Goal: Task Accomplishment & Management: Use online tool/utility

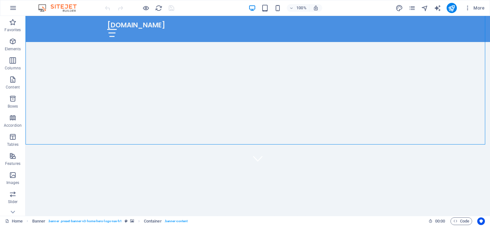
scroll to position [54, 0]
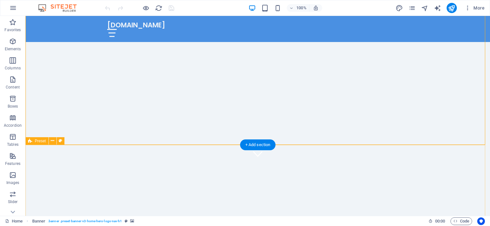
scroll to position [71, 0]
click at [38, 144] on div "Preset" at bounding box center [37, 141] width 23 height 8
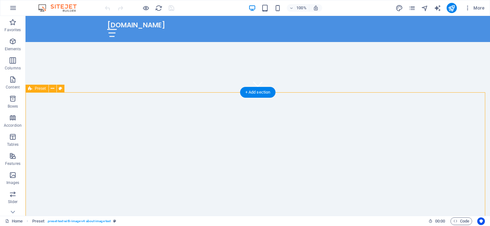
scroll to position [126, 0]
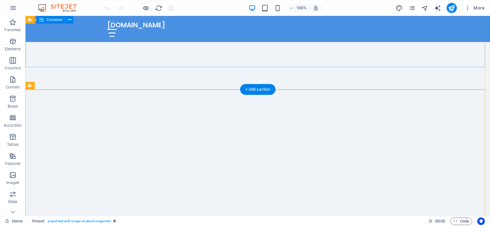
click at [74, 90] on div "Descubre el futuro de la televisión" at bounding box center [258, 133] width 464 height 87
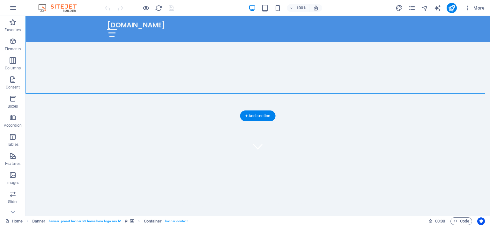
scroll to position [0, 0]
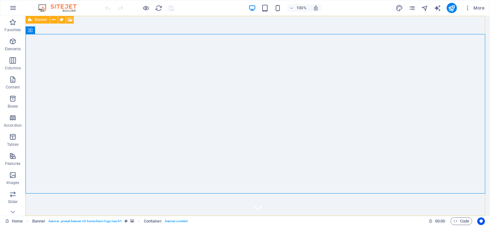
click at [28, 22] on icon at bounding box center [30, 20] width 4 height 8
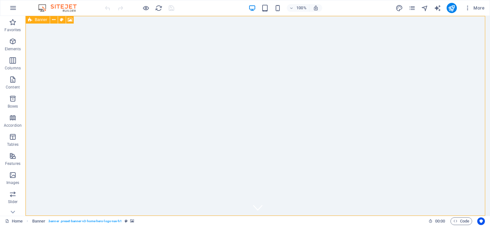
click at [29, 17] on icon at bounding box center [30, 20] width 4 height 8
click at [55, 20] on span "Menu Bar" at bounding box center [54, 20] width 17 height 4
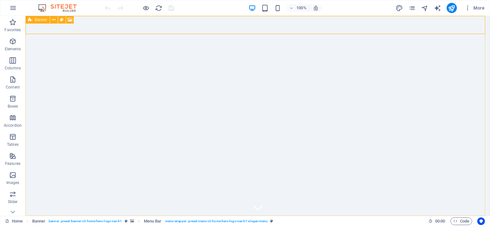
click at [32, 21] on icon at bounding box center [30, 20] width 4 height 8
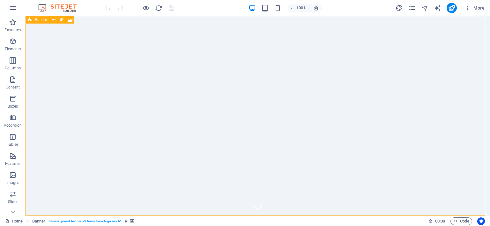
click at [38, 23] on div "Banner" at bounding box center [38, 20] width 24 height 8
click at [39, 20] on span "Banner" at bounding box center [41, 20] width 12 height 4
select select "vh"
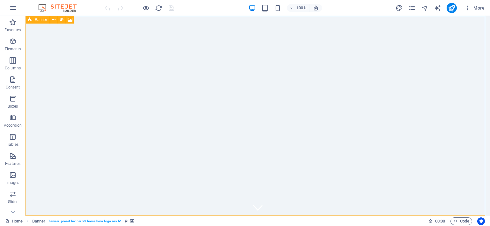
select select "header"
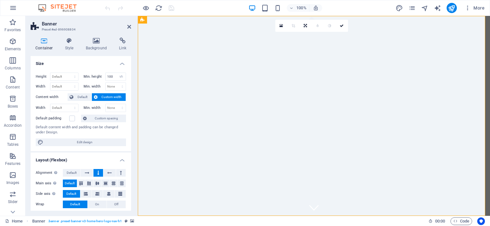
drag, startPoint x: 177, startPoint y: 37, endPoint x: 319, endPoint y: 113, distance: 160.9
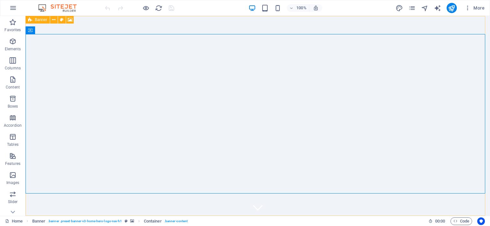
click at [33, 21] on div "Banner" at bounding box center [38, 20] width 24 height 8
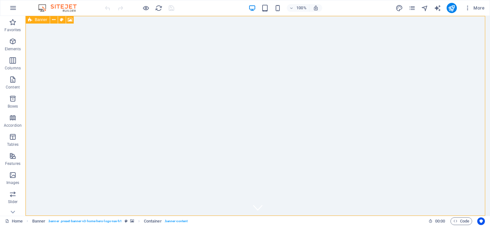
click at [33, 21] on div "Banner" at bounding box center [38, 20] width 24 height 8
select select "vh"
select select "header"
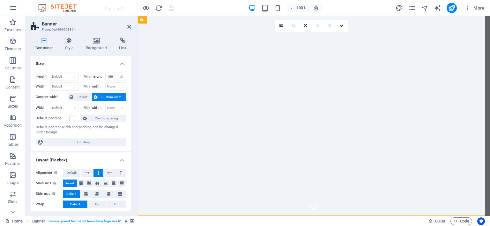
click at [45, 42] on icon at bounding box center [44, 41] width 27 height 6
click at [92, 112] on div "Height Default px rem % vh vw Min. height 100 None px rem % vh vw Width Default…" at bounding box center [81, 110] width 100 height 84
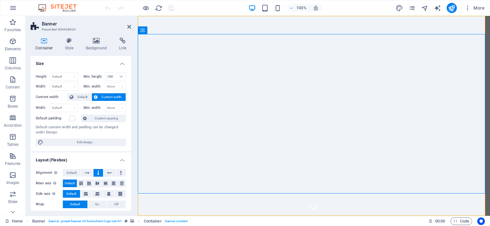
click at [99, 42] on icon at bounding box center [96, 41] width 31 height 6
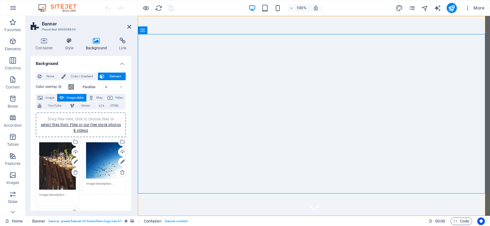
click at [99, 42] on icon at bounding box center [96, 41] width 31 height 6
click at [45, 41] on icon at bounding box center [44, 41] width 27 height 6
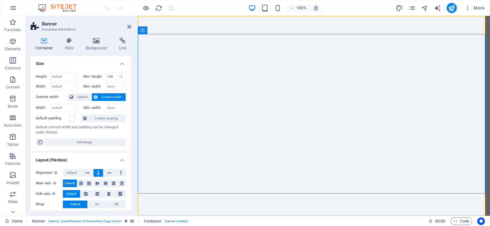
click at [45, 41] on icon at bounding box center [44, 41] width 27 height 6
click at [98, 45] on h4 "Background" at bounding box center [97, 44] width 33 height 13
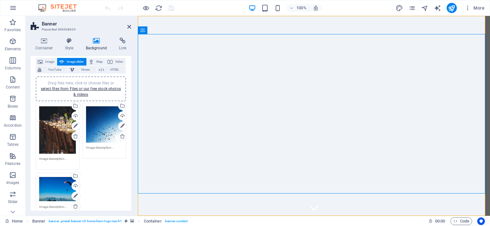
scroll to position [37, 0]
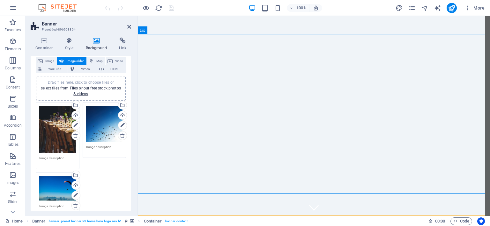
click at [96, 44] on h4 "Background" at bounding box center [97, 44] width 33 height 13
click at [120, 60] on span "Video" at bounding box center [118, 61] width 9 height 8
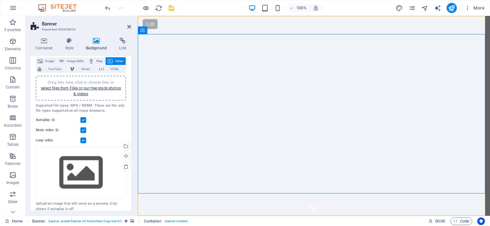
click at [112, 60] on button "Video" at bounding box center [116, 61] width 20 height 8
click at [98, 59] on span "Map" at bounding box center [100, 61] width 8 height 8
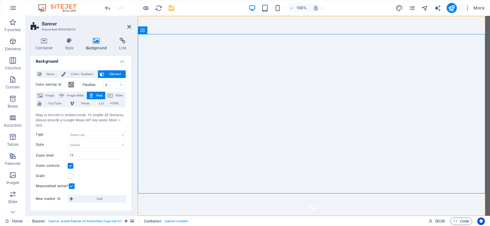
scroll to position [2, 0]
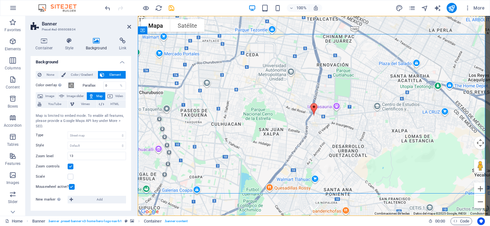
click at [69, 96] on span "Image slider" at bounding box center [75, 96] width 18 height 8
select select "ms"
select select "s"
select select "progressive"
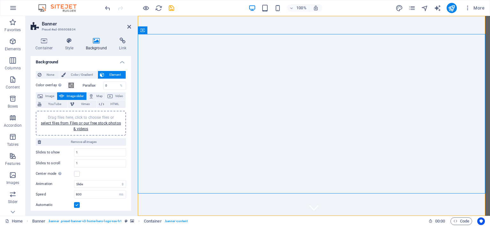
click at [69, 96] on span "Image slider" at bounding box center [75, 96] width 18 height 8
click at [49, 96] on span "Image" at bounding box center [50, 96] width 10 height 8
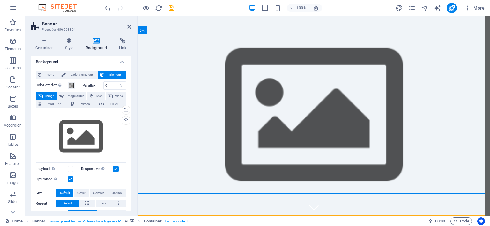
scroll to position [0, 0]
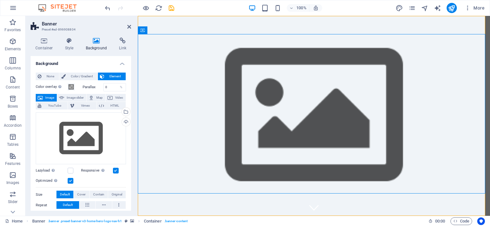
click at [96, 41] on icon at bounding box center [96, 41] width 31 height 6
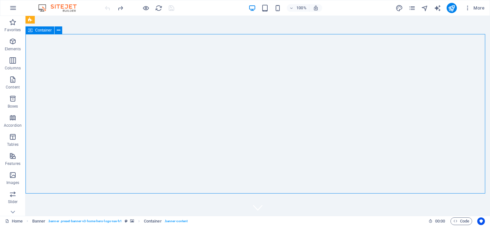
drag, startPoint x: 359, startPoint y: 171, endPoint x: 375, endPoint y: 170, distance: 15.6
click at [39, 20] on span "Banner" at bounding box center [41, 20] width 12 height 4
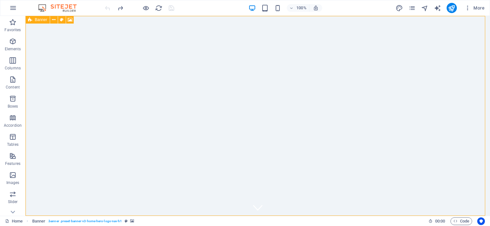
click at [39, 20] on span "Banner" at bounding box center [41, 20] width 12 height 4
click at [51, 20] on span "Menu Bar" at bounding box center [54, 20] width 17 height 4
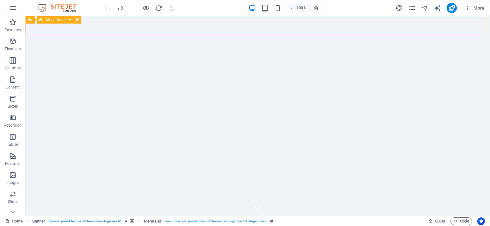
click at [51, 20] on span "Menu Bar" at bounding box center [54, 20] width 17 height 4
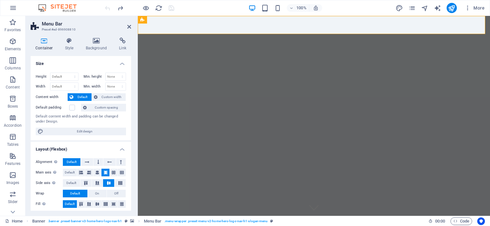
click at [51, 20] on header "Menu Bar Preset #ed-896908810" at bounding box center [81, 24] width 100 height 17
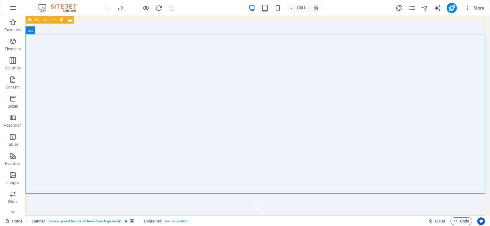
click at [30, 20] on icon at bounding box center [30, 20] width 4 height 8
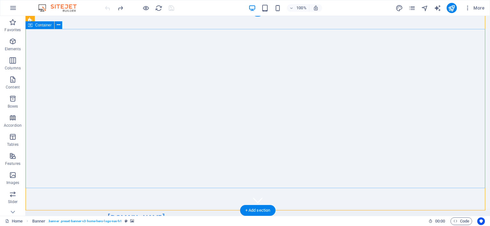
scroll to position [0, 0]
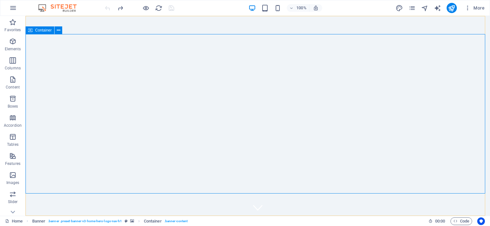
click at [43, 32] on span "Container" at bounding box center [43, 30] width 17 height 4
click at [33, 33] on div "Container" at bounding box center [40, 30] width 29 height 8
click at [59, 27] on icon at bounding box center [59, 30] width 4 height 7
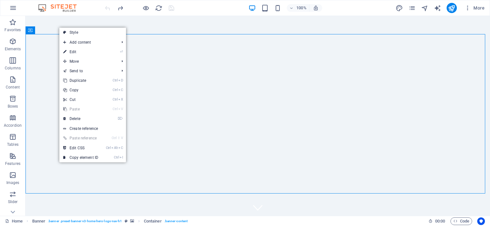
click at [77, 32] on link "Style" at bounding box center [92, 33] width 67 height 10
select select "preset-banner-v3-home-hero-logo-nav-h1"
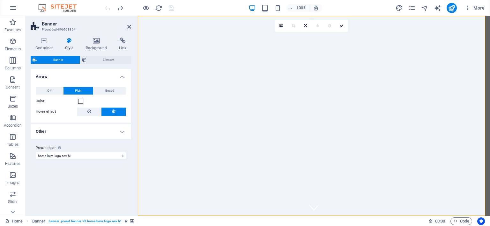
click at [130, 28] on icon at bounding box center [129, 26] width 4 height 5
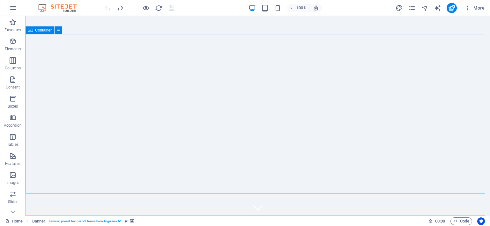
click at [42, 31] on span "Container" at bounding box center [43, 30] width 17 height 4
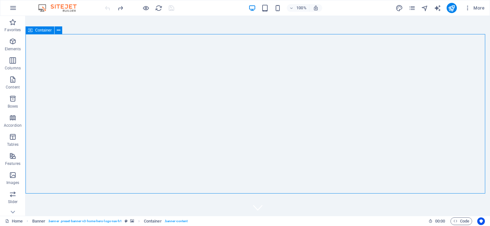
click at [63, 31] on div "Container" at bounding box center [46, 30] width 41 height 8
click at [60, 32] on button at bounding box center [59, 30] width 8 height 8
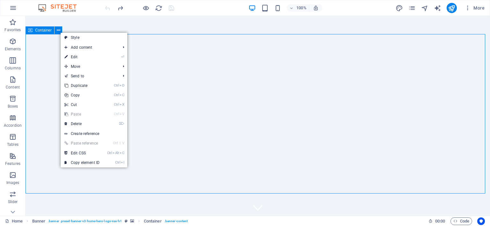
click at [60, 32] on button at bounding box center [59, 30] width 8 height 8
click at [74, 40] on link "Style" at bounding box center [94, 38] width 67 height 10
select select "preset-banner-v3-home-hero-logo-nav-h1"
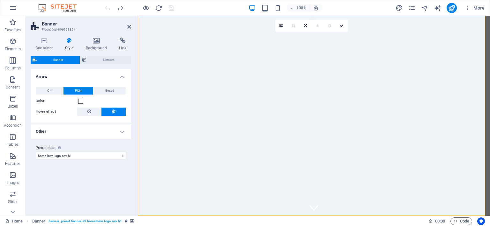
click at [96, 43] on icon at bounding box center [96, 41] width 31 height 6
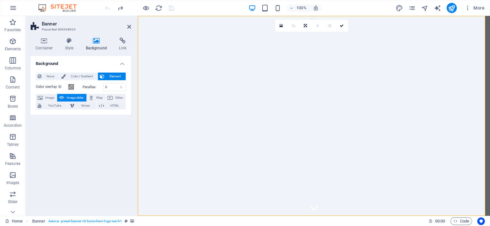
click at [78, 98] on span "Image slider" at bounding box center [75, 98] width 18 height 8
click at [97, 50] on h4 "Background" at bounding box center [97, 44] width 33 height 13
click at [96, 43] on icon at bounding box center [96, 41] width 31 height 6
click at [69, 45] on h4 "Style" at bounding box center [70, 44] width 21 height 13
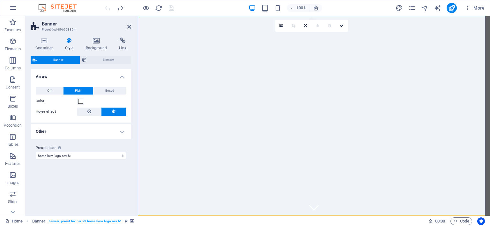
click at [69, 45] on h4 "Style" at bounding box center [70, 44] width 21 height 13
click at [115, 134] on h4 "Other" at bounding box center [81, 131] width 100 height 15
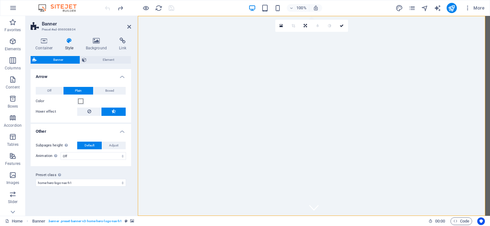
click at [115, 134] on h4 "Other" at bounding box center [81, 129] width 100 height 11
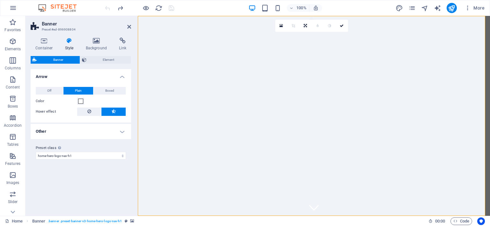
click at [46, 44] on h4 "Container" at bounding box center [46, 44] width 30 height 13
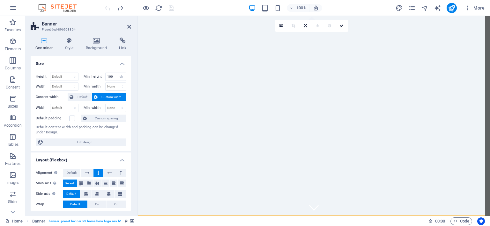
click at [46, 44] on h4 "Container" at bounding box center [46, 44] width 30 height 13
click at [146, 216] on div "[DOMAIN_NAME] Inicio Sobre Nosotros Servicios Precios FAQ" at bounding box center [314, 229] width 352 height 26
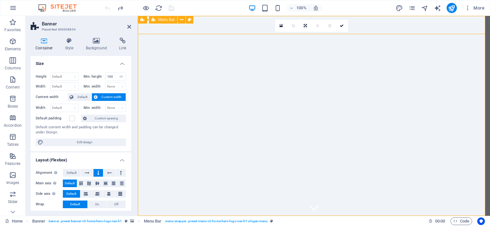
click at [146, 216] on div "[DOMAIN_NAME] Inicio Sobre Nosotros Servicios Precios FAQ" at bounding box center [314, 229] width 352 height 26
click at [99, 41] on icon at bounding box center [96, 41] width 31 height 6
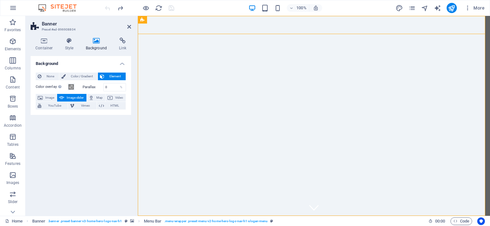
click at [46, 45] on h4 "Container" at bounding box center [46, 44] width 30 height 13
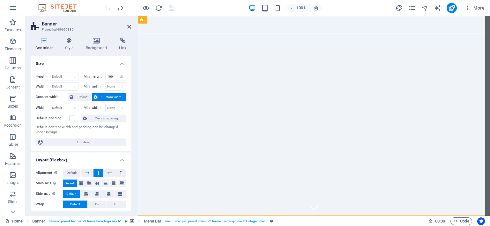
click at [44, 45] on h4 "Container" at bounding box center [46, 44] width 30 height 13
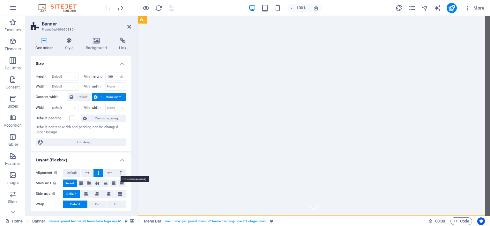
click at [120, 172] on icon at bounding box center [121, 173] width 2 height 8
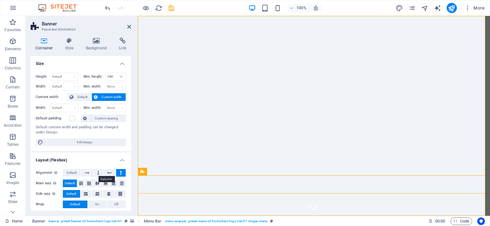
click at [97, 173] on icon at bounding box center [98, 173] width 2 height 8
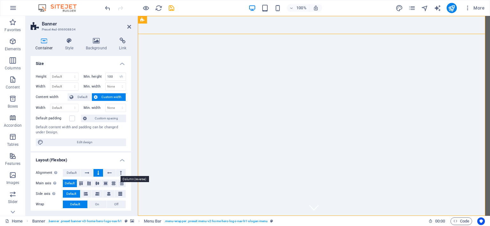
click at [118, 175] on button at bounding box center [121, 173] width 10 height 8
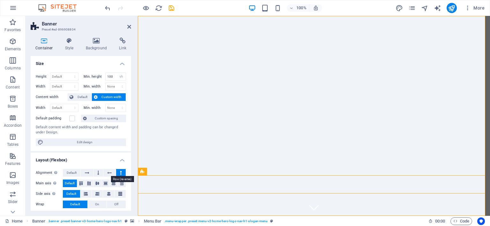
click at [107, 174] on icon at bounding box center [109, 173] width 4 height 8
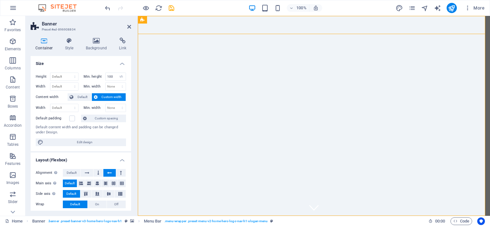
click at [107, 174] on icon at bounding box center [109, 173] width 4 height 8
click at [91, 174] on button at bounding box center [87, 173] width 12 height 8
click at [99, 172] on button at bounding box center [98, 173] width 10 height 8
click at [86, 201] on button "Default" at bounding box center [75, 205] width 25 height 8
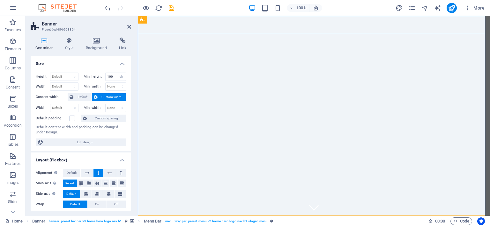
click at [123, 151] on ul "Size Height Default px rem % vh vw Min. height 100 None px rem % vh vw Width De…" at bounding box center [81, 185] width 100 height 258
click at [54, 180] on div "Determine how elements should behave along the main axis inside this container …" at bounding box center [73, 168] width 51 height 24
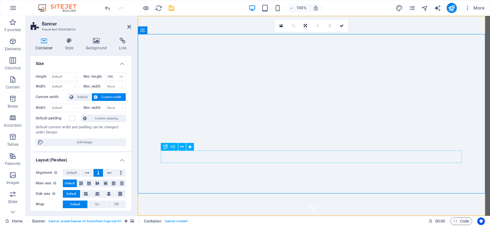
click at [166, 148] on icon at bounding box center [165, 147] width 4 height 8
click at [173, 151] on div "H2" at bounding box center [169, 147] width 17 height 8
click at [173, 147] on span "H2" at bounding box center [172, 147] width 5 height 4
click at [182, 147] on icon at bounding box center [182, 147] width 4 height 7
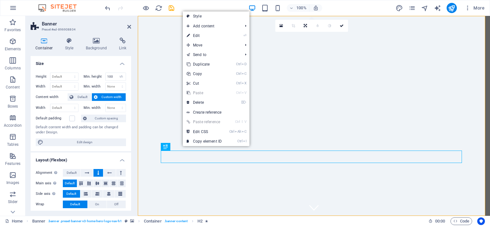
click at [206, 16] on link "Style" at bounding box center [216, 16] width 67 height 10
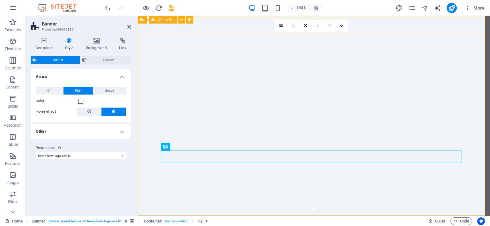
click at [206, 216] on div "[DOMAIN_NAME] Inicio Sobre Nosotros Servicios Precios FAQ" at bounding box center [314, 229] width 352 height 26
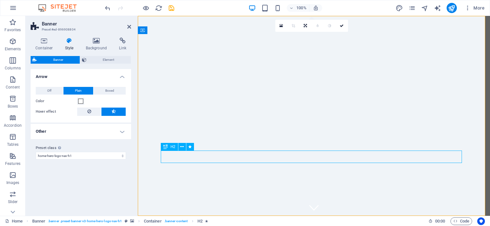
click at [180, 147] on icon at bounding box center [182, 147] width 4 height 7
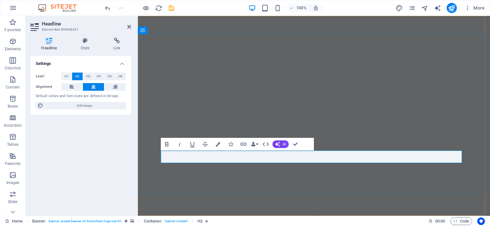
click at [85, 107] on span "Edit design" at bounding box center [84, 106] width 79 height 8
select select "px"
select select "200"
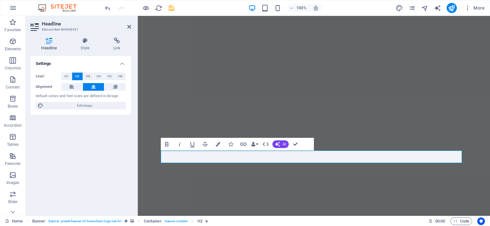
select select "px"
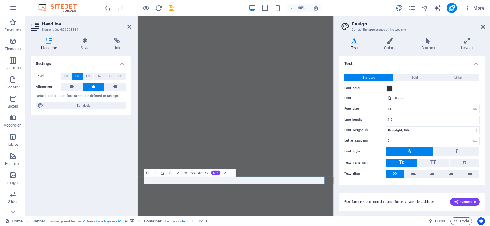
click at [85, 107] on span "Edit design" at bounding box center [84, 106] width 79 height 8
click at [78, 125] on div "Settings Level H1 H2 H3 H4 H5 H6 Alignment Default colors and font sizes are de…" at bounding box center [81, 133] width 100 height 155
click at [130, 26] on icon at bounding box center [129, 26] width 4 height 5
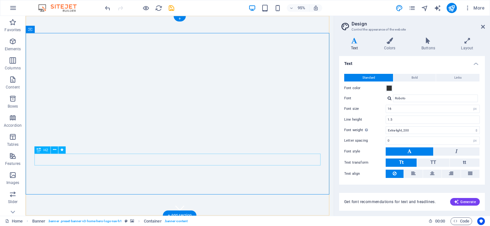
click at [54, 150] on icon at bounding box center [54, 150] width 3 height 6
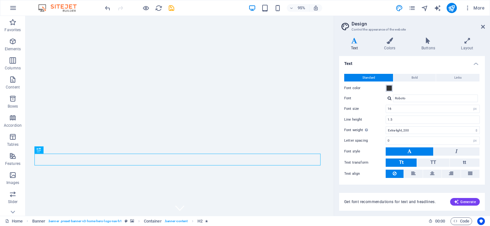
click at [389, 86] on span at bounding box center [388, 88] width 5 height 5
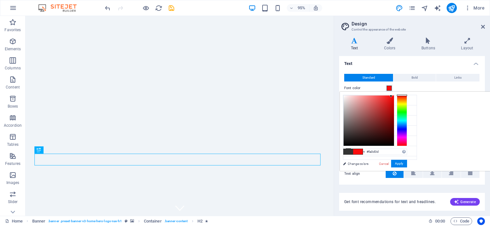
click at [394, 96] on div at bounding box center [368, 121] width 50 height 50
click at [392, 96] on div at bounding box center [391, 96] width 2 height 2
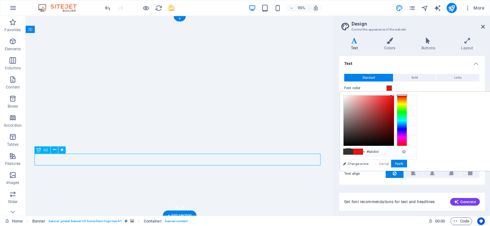
click at [485, 199] on div "Variants Text Colors Buttons Layout Text Standard Bold Links Font color Font Ro…" at bounding box center [412, 125] width 156 height 184
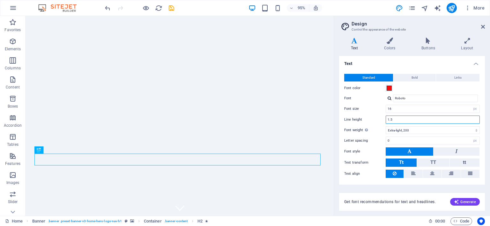
click at [427, 116] on input "1.5" at bounding box center [432, 120] width 93 height 8
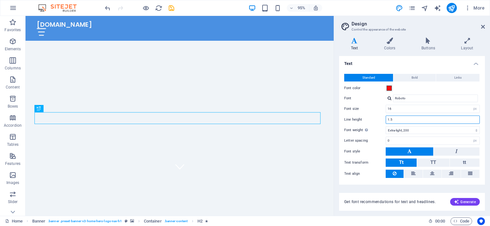
scroll to position [45, 0]
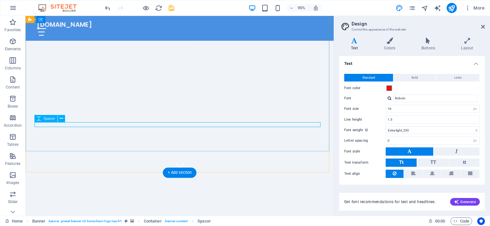
click at [389, 89] on span at bounding box center [388, 88] width 5 height 5
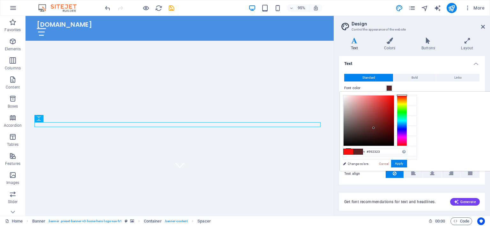
drag, startPoint x: 470, startPoint y: 95, endPoint x: 453, endPoint y: 128, distance: 36.8
click at [374, 128] on div at bounding box center [373, 128] width 2 height 2
drag, startPoint x: 452, startPoint y: 128, endPoint x: 459, endPoint y: 114, distance: 15.3
click at [380, 114] on div at bounding box center [379, 114] width 2 height 2
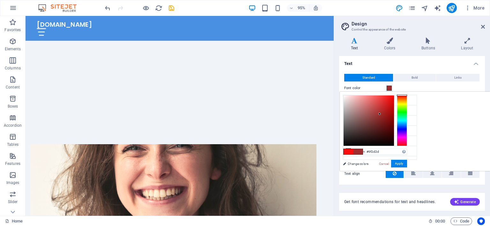
scroll to position [208, 0]
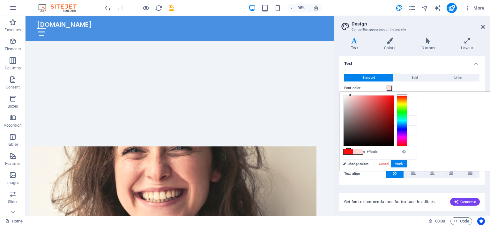
drag, startPoint x: 460, startPoint y: 113, endPoint x: 430, endPoint y: 93, distance: 35.3
click at [351, 94] on div at bounding box center [350, 95] width 2 height 2
click at [394, 97] on div at bounding box center [368, 121] width 50 height 50
drag, startPoint x: 429, startPoint y: 97, endPoint x: 435, endPoint y: 112, distance: 16.3
click at [358, 112] on div at bounding box center [357, 113] width 2 height 2
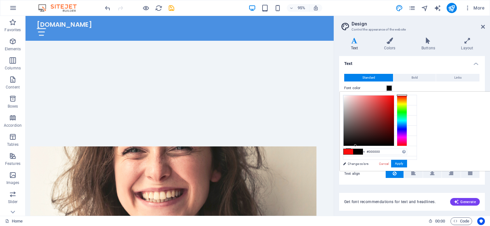
drag, startPoint x: 435, startPoint y: 111, endPoint x: 435, endPoint y: 148, distance: 37.0
click at [410, 148] on div "#000000 Supported formats #0852ed rgb(8, 82, 237) rgba(8, 82, 237, 90%) hsv(221…" at bounding box center [375, 178] width 70 height 172
drag, startPoint x: 435, startPoint y: 144, endPoint x: 406, endPoint y: 155, distance: 31.1
click at [406, 155] on div "less Background color #F0F4F8 Primary color #4A90E2 Secondary color #50E3C2 Fon…" at bounding box center [415, 131] width 150 height 79
click at [406, 155] on ul "Background color #F0F4F8 Primary color #4A90E2 Secondary color #50E3C2 Font col…" at bounding box center [380, 127] width 74 height 65
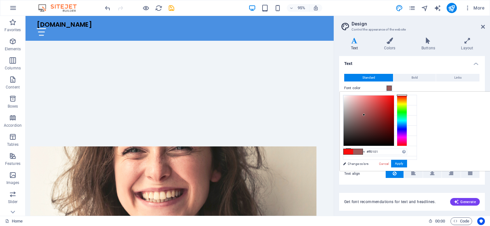
type input "#ff0000"
drag, startPoint x: 422, startPoint y: 146, endPoint x: 489, endPoint y: 57, distance: 111.2
click at [489, 57] on body "[DOMAIN_NAME] Home Favorites Elements Columns Content Boxes Accordion Tables Fe…" at bounding box center [245, 113] width 490 height 226
click at [461, 86] on div "Font color" at bounding box center [412, 89] width 136 height 8
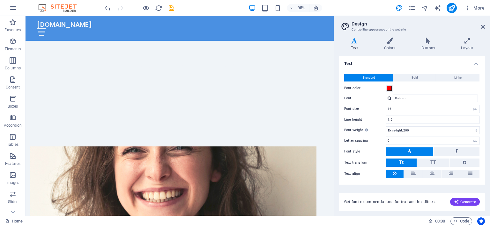
click at [461, 86] on div "Font color" at bounding box center [412, 89] width 136 height 8
drag, startPoint x: 461, startPoint y: 86, endPoint x: 416, endPoint y: 94, distance: 46.1
click at [416, 94] on div "Standard Bold Links Font color Font Roboto Font size 16 rem px Line height 1.5 …" at bounding box center [412, 126] width 148 height 117
click at [403, 78] on button "Bold" at bounding box center [414, 78] width 42 height 8
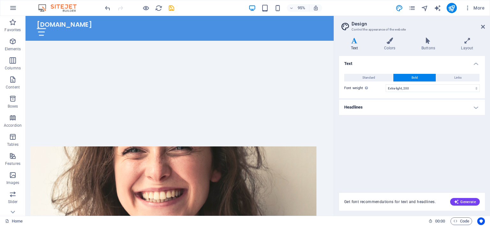
click at [369, 80] on span "Standard" at bounding box center [368, 78] width 13 height 8
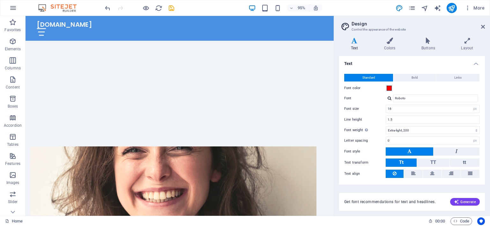
click at [455, 80] on span "Links" at bounding box center [457, 78] width 7 height 8
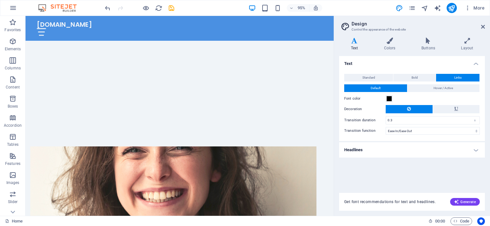
click at [429, 45] on h4 "Buttons" at bounding box center [429, 44] width 40 height 13
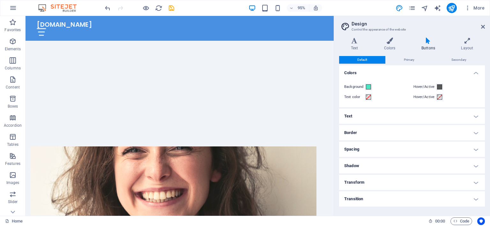
click at [429, 45] on h4 "Buttons" at bounding box center [429, 44] width 40 height 13
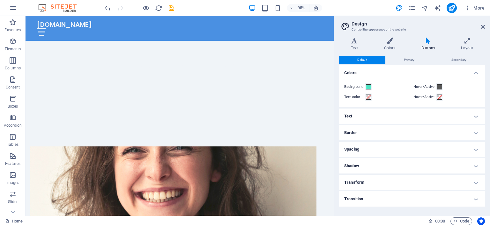
drag, startPoint x: 429, startPoint y: 45, endPoint x: 439, endPoint y: 55, distance: 14.2
click at [439, 55] on div "Text Colors Buttons Layout Text Standard Bold Links Font color Font Roboto Font…" at bounding box center [412, 124] width 146 height 173
click at [468, 42] on icon at bounding box center [466, 41] width 35 height 6
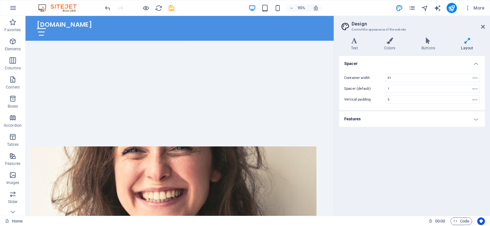
click at [13, 48] on p "Elements" at bounding box center [13, 49] width 16 height 5
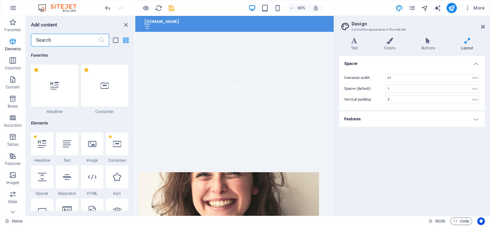
scroll to position [68, 0]
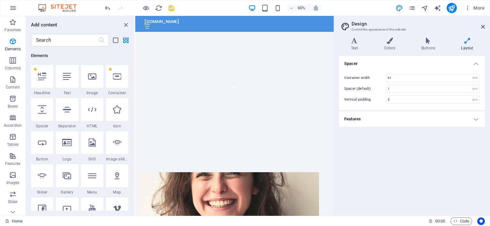
click at [13, 48] on p "Elements" at bounding box center [13, 49] width 16 height 5
click at [13, 49] on p "Elements" at bounding box center [13, 49] width 16 height 5
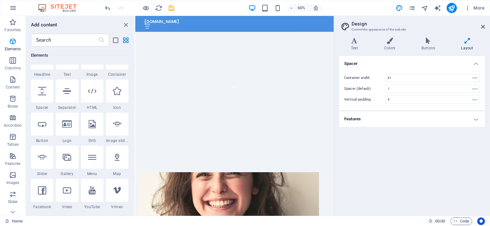
scroll to position [101, 0]
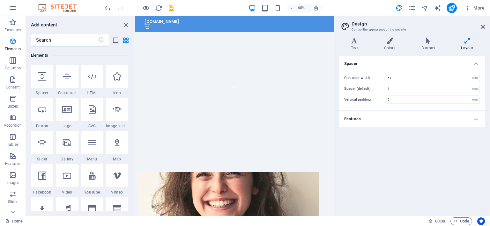
click at [3, 125] on span "Accordion" at bounding box center [13, 121] width 26 height 15
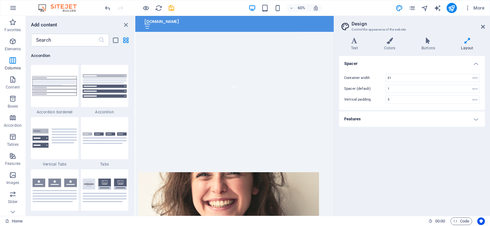
scroll to position [2036, 0]
click at [3, 125] on span "Accordion" at bounding box center [13, 121] width 26 height 15
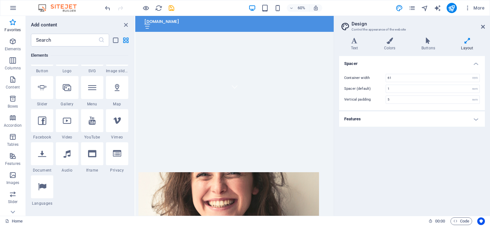
scroll to position [0, 0]
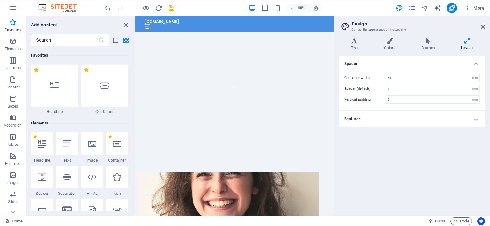
click at [5, 121] on span "Accordion" at bounding box center [13, 121] width 26 height 15
click at [104, 95] on div at bounding box center [105, 86] width 48 height 42
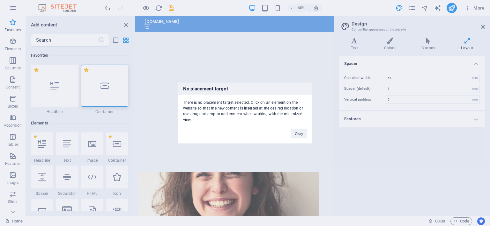
click at [104, 95] on div "No placement target There is no placement target selected. Click on an element …" at bounding box center [245, 113] width 490 height 226
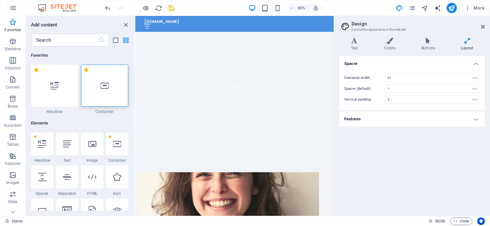
click at [104, 95] on div at bounding box center [105, 86] width 48 height 42
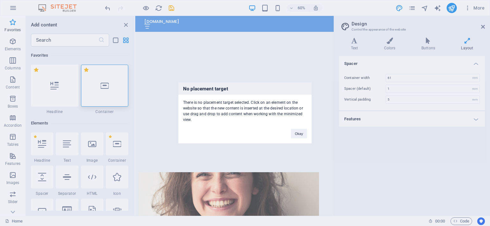
click at [104, 95] on div "No placement target There is no placement target selected. Click on an element …" at bounding box center [245, 113] width 490 height 226
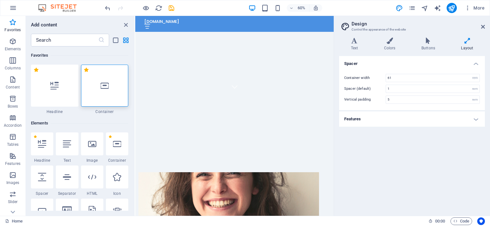
click at [104, 95] on div at bounding box center [105, 86] width 48 height 42
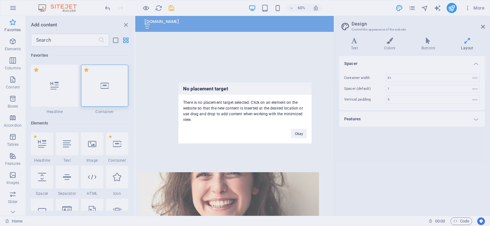
click at [104, 95] on div "No placement target There is no placement target selected. Click on an element …" at bounding box center [245, 113] width 490 height 226
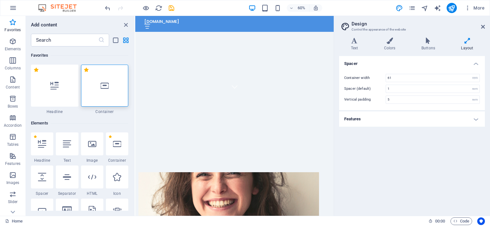
click at [60, 85] on div at bounding box center [55, 86] width 48 height 42
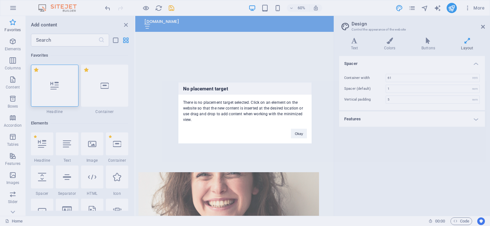
click at [296, 132] on button "Okay" at bounding box center [299, 134] width 16 height 10
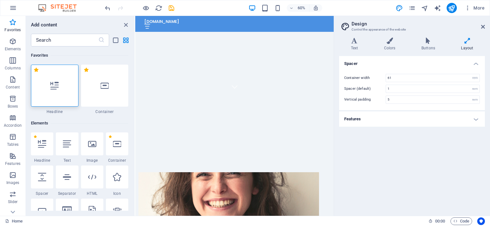
click at [2, 188] on button "Images" at bounding box center [13, 178] width 26 height 19
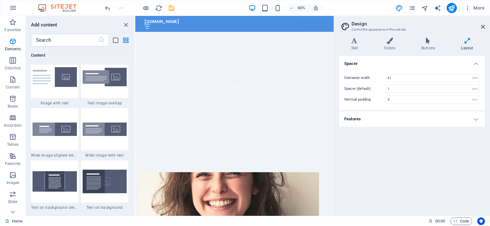
scroll to position [3233, 0]
